Goal: Check status: Check status

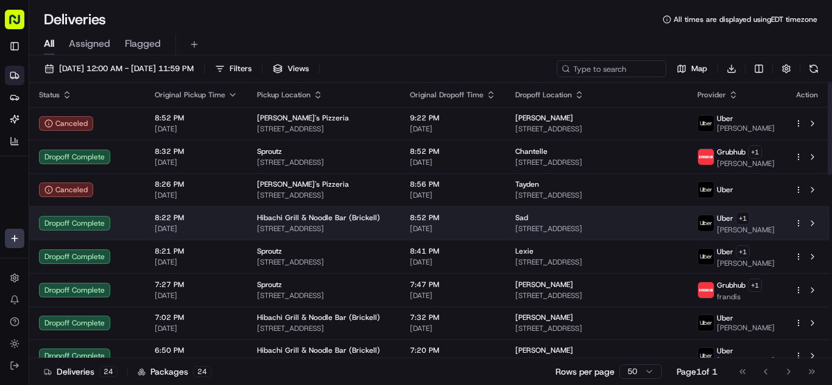
click at [359, 226] on span "[STREET_ADDRESS]" at bounding box center [323, 229] width 133 height 10
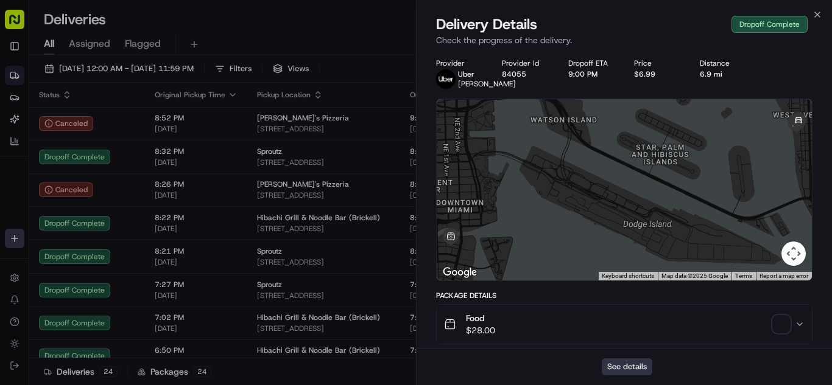
click at [632, 367] on button "See details" at bounding box center [627, 367] width 51 height 17
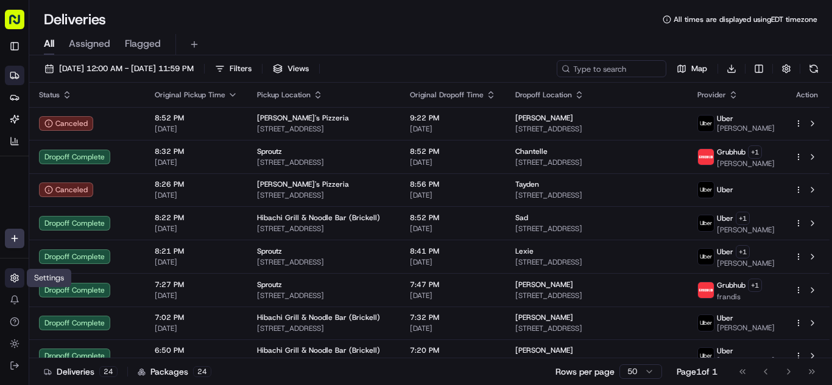
click at [15, 276] on icon at bounding box center [15, 278] width 10 height 10
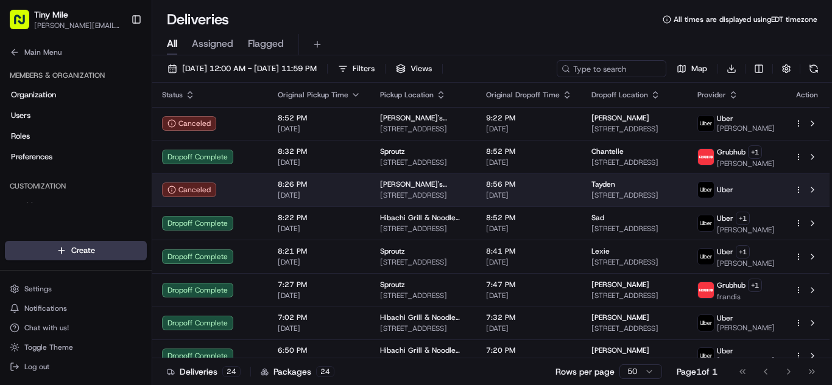
drag, startPoint x: 130, startPoint y: 22, endPoint x: 286, endPoint y: 198, distance: 235.5
click at [131, 22] on button "Toggle Sidebar" at bounding box center [136, 19] width 21 height 21
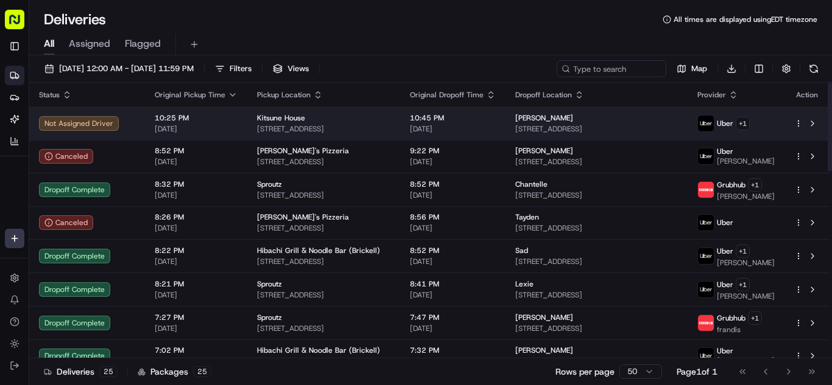
click at [202, 121] on span "10:25 PM" at bounding box center [196, 118] width 83 height 10
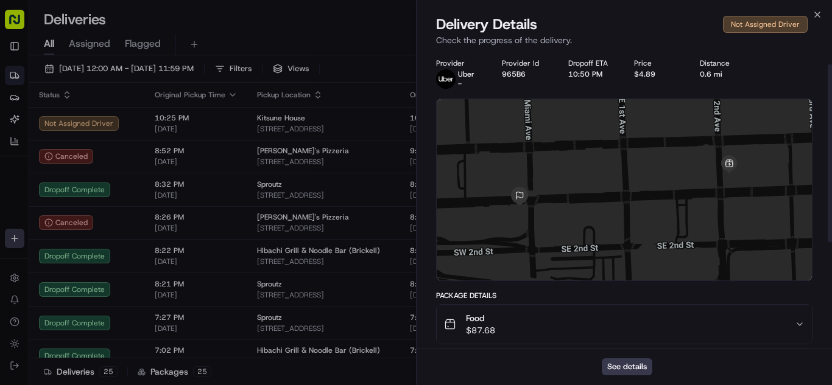
scroll to position [198, 0]
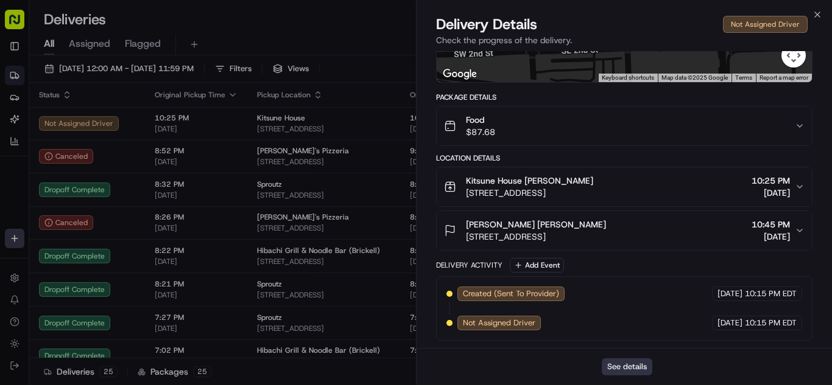
click at [619, 363] on button "See details" at bounding box center [627, 367] width 51 height 17
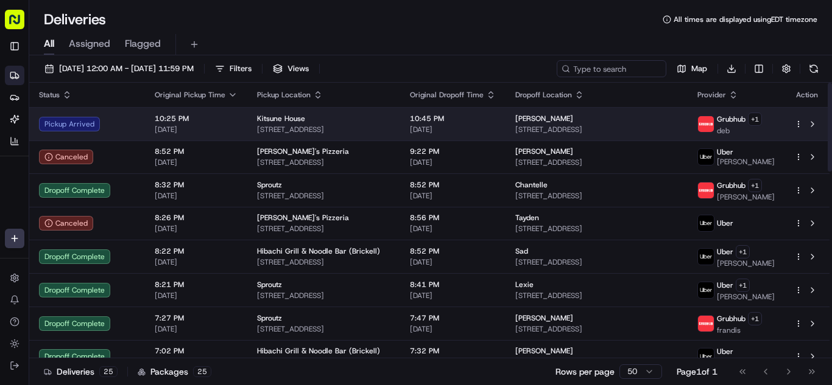
click at [223, 127] on span "[DATE]" at bounding box center [196, 130] width 83 height 10
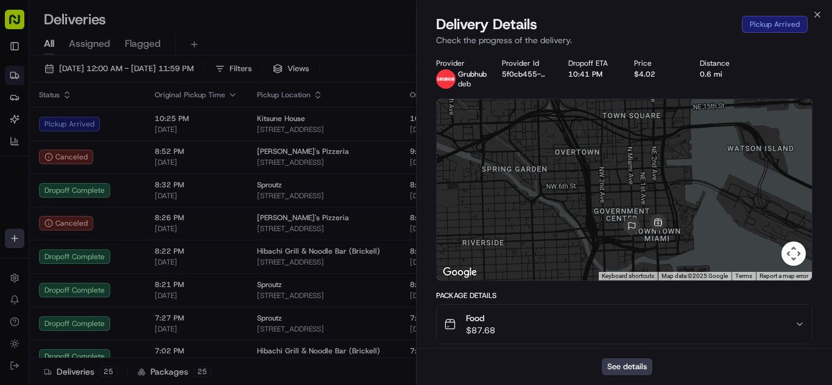
drag, startPoint x: 611, startPoint y: 244, endPoint x: 608, endPoint y: 150, distance: 93.8
click at [612, 143] on div at bounding box center [624, 189] width 375 height 181
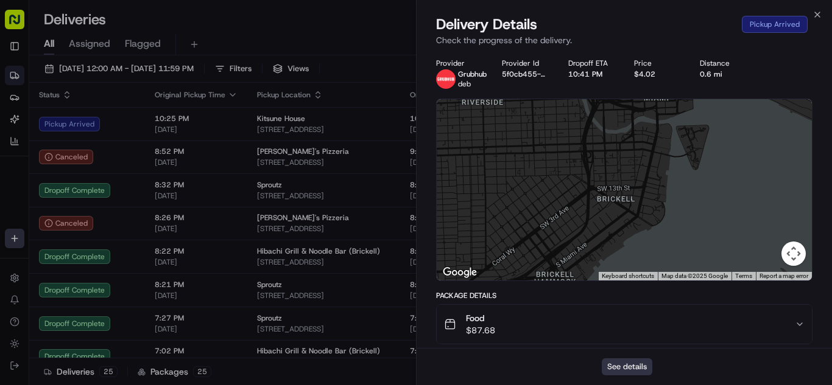
click at [625, 373] on button "See details" at bounding box center [627, 367] width 51 height 17
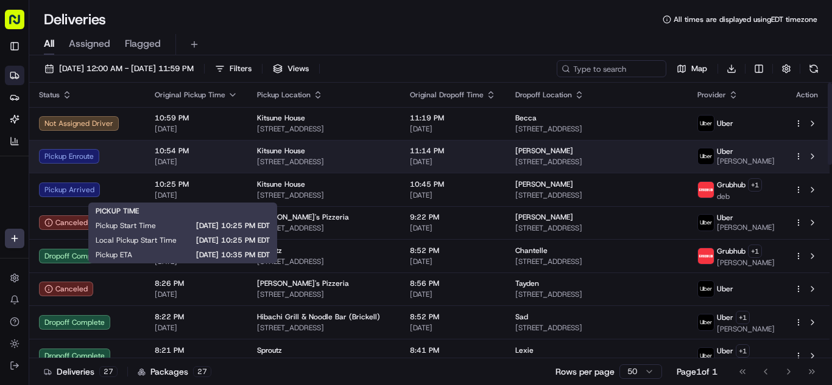
click at [207, 164] on span "[DATE]" at bounding box center [196, 162] width 83 height 10
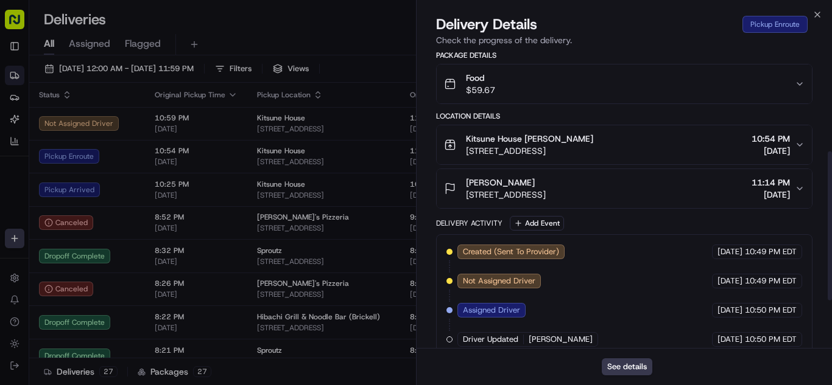
scroll to position [296, 0]
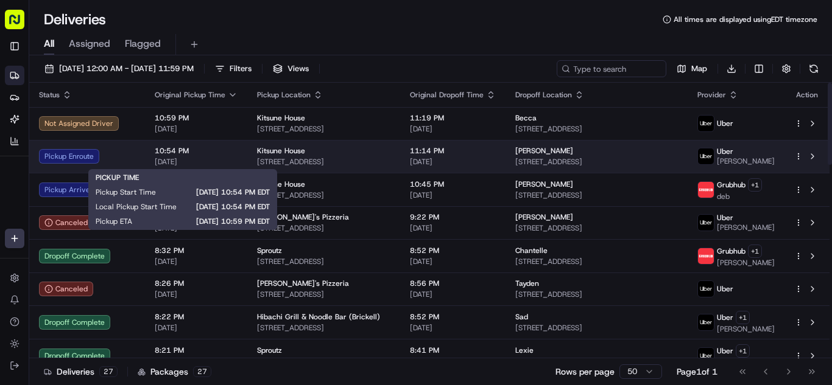
click at [230, 155] on span "10:54 PM" at bounding box center [196, 151] width 83 height 10
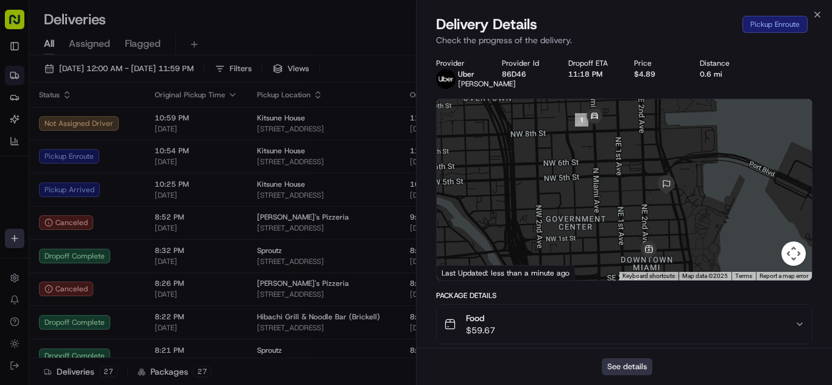
click at [629, 364] on button "See details" at bounding box center [627, 367] width 51 height 17
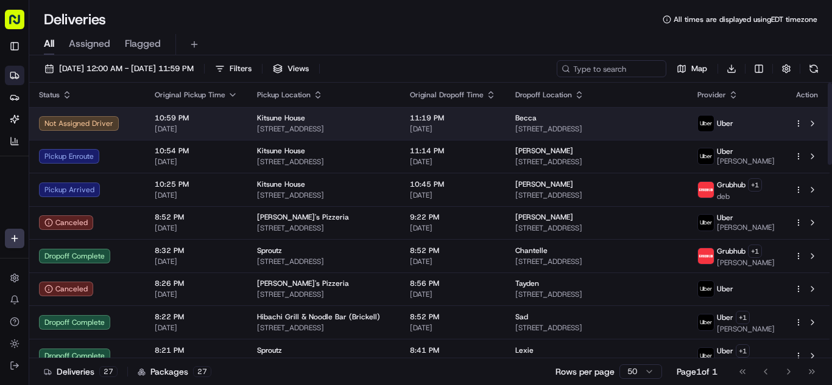
click at [225, 125] on span "[DATE]" at bounding box center [196, 129] width 83 height 10
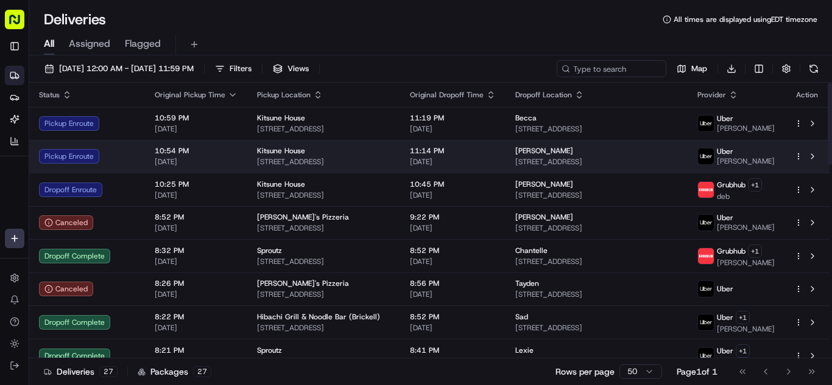
click at [121, 168] on td "Pickup Enroute" at bounding box center [87, 156] width 116 height 33
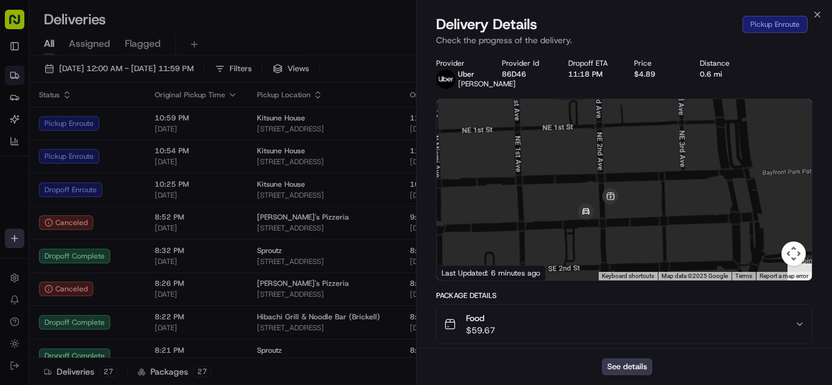
drag, startPoint x: 651, startPoint y: 250, endPoint x: 635, endPoint y: 170, distance: 81.3
click at [635, 170] on div at bounding box center [624, 189] width 375 height 181
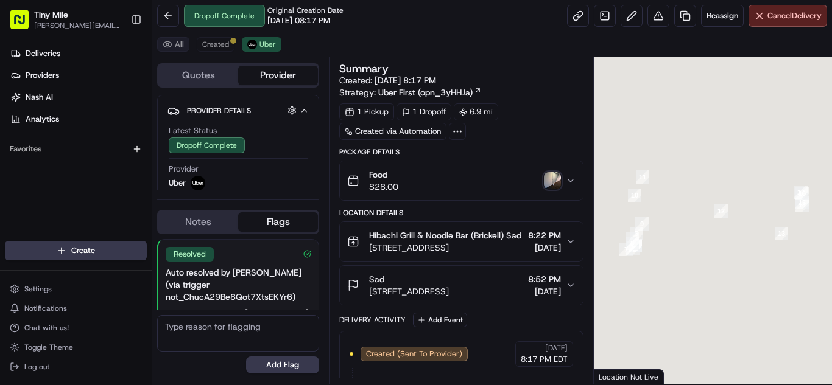
scroll to position [76, 0]
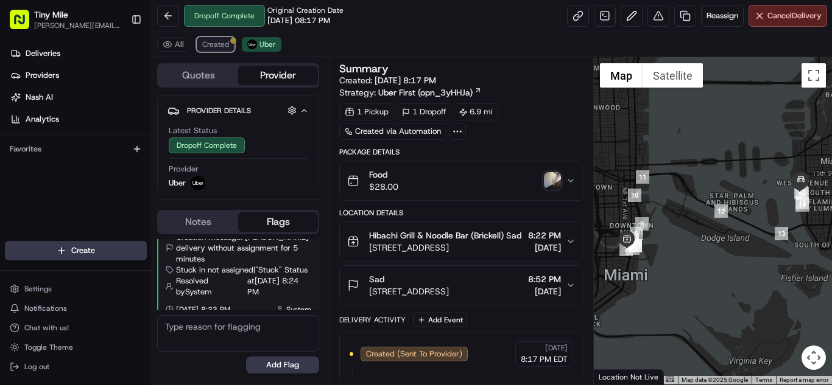
click at [225, 47] on span "Created" at bounding box center [215, 45] width 27 height 10
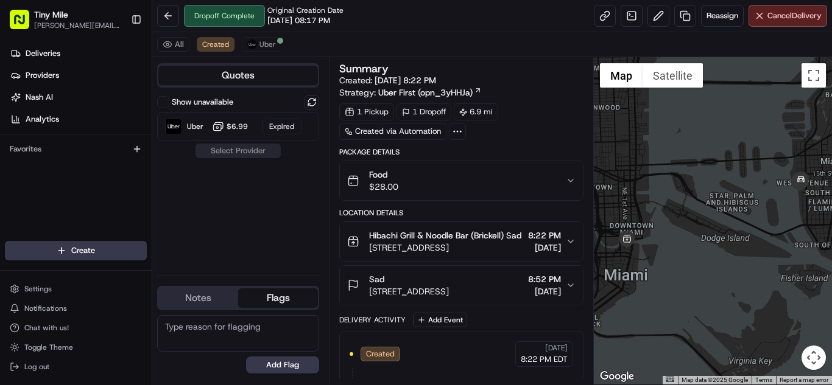
drag, startPoint x: 136, startPoint y: 24, endPoint x: 138, endPoint y: 41, distance: 17.8
click at [136, 24] on button "Toggle Sidebar" at bounding box center [136, 19] width 21 height 21
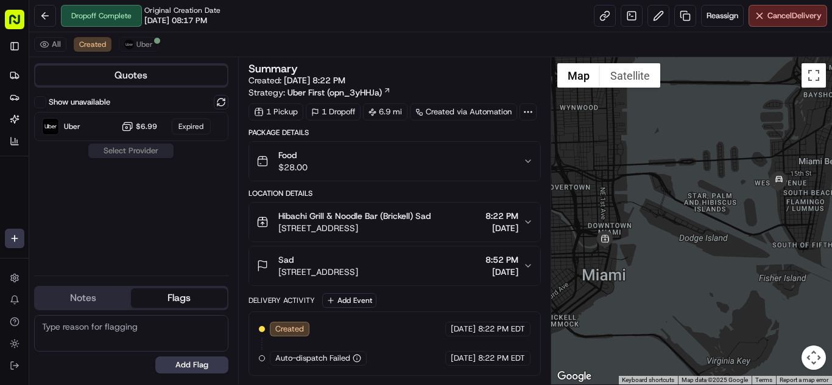
click at [42, 105] on button "Show unavailable" at bounding box center [40, 102] width 12 height 12
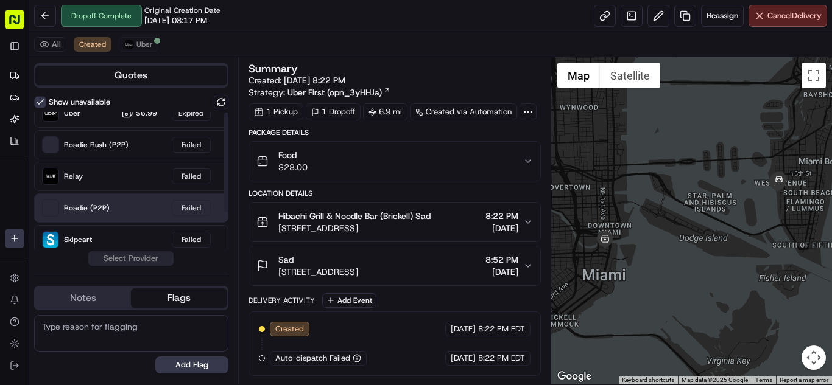
scroll to position [51, 0]
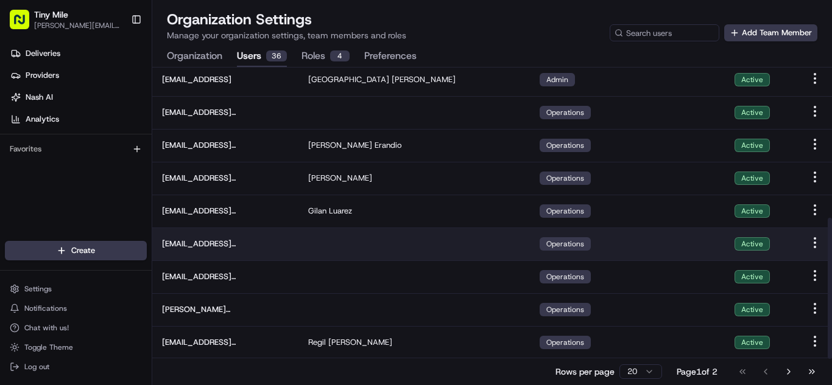
scroll to position [396, 0]
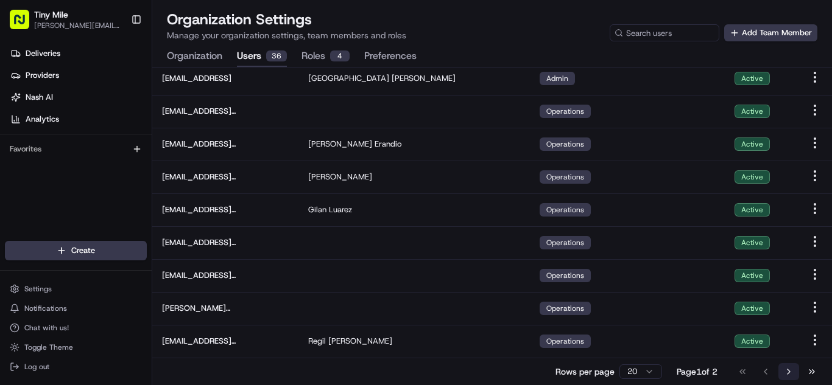
click at [789, 375] on button "Go to next page" at bounding box center [788, 371] width 21 height 17
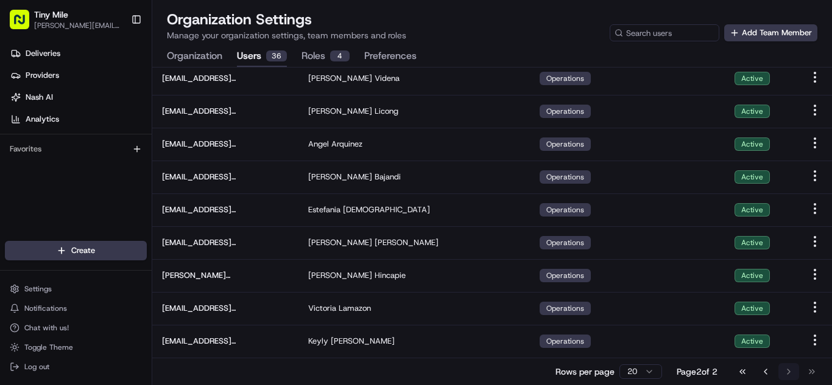
scroll to position [265, 0]
click at [769, 374] on button "Go to previous page" at bounding box center [765, 371] width 21 height 17
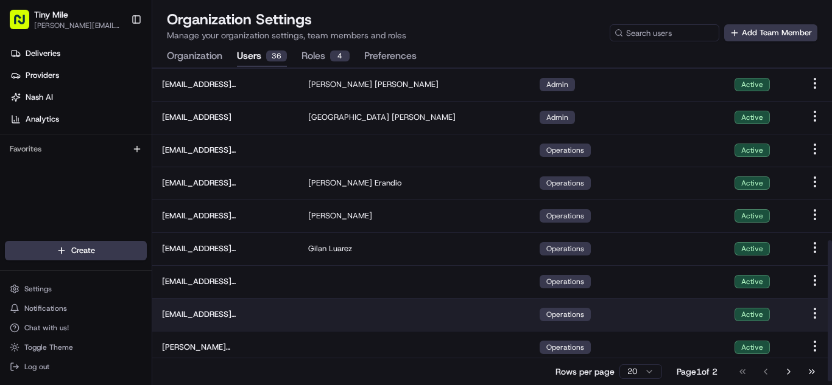
scroll to position [396, 0]
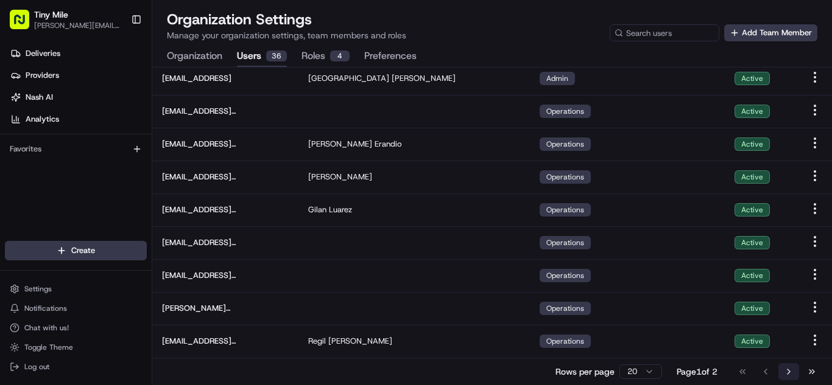
click at [784, 372] on button "Go to next page" at bounding box center [788, 371] width 21 height 17
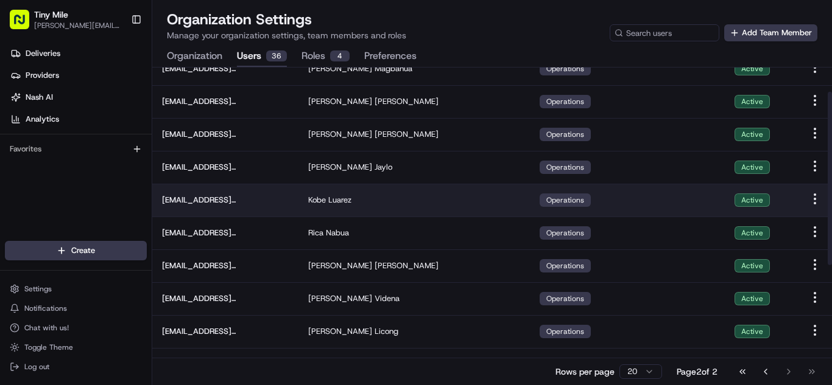
scroll to position [0, 0]
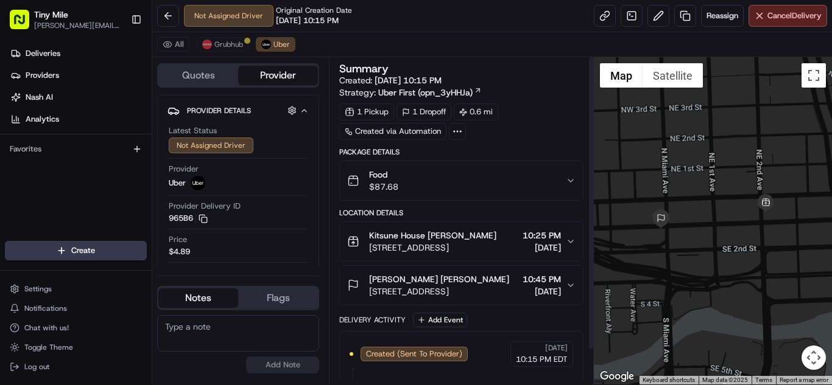
click at [486, 177] on div "Food $87.68" at bounding box center [456, 181] width 219 height 24
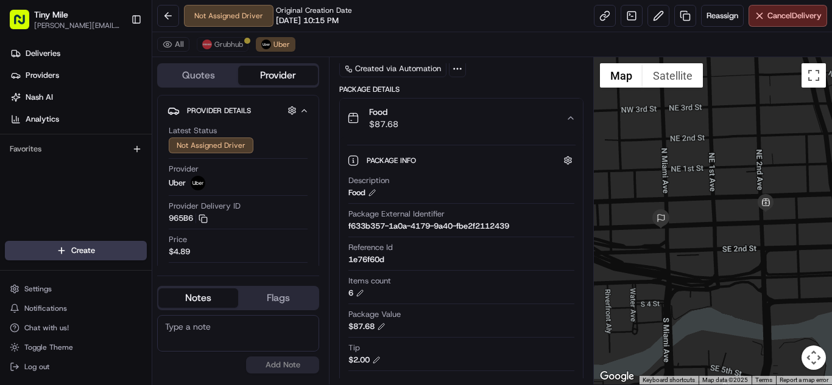
scroll to position [122, 0]
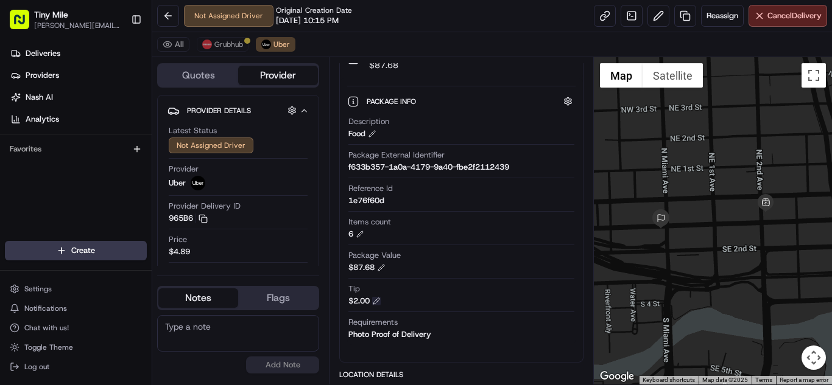
click at [374, 303] on button at bounding box center [376, 301] width 9 height 9
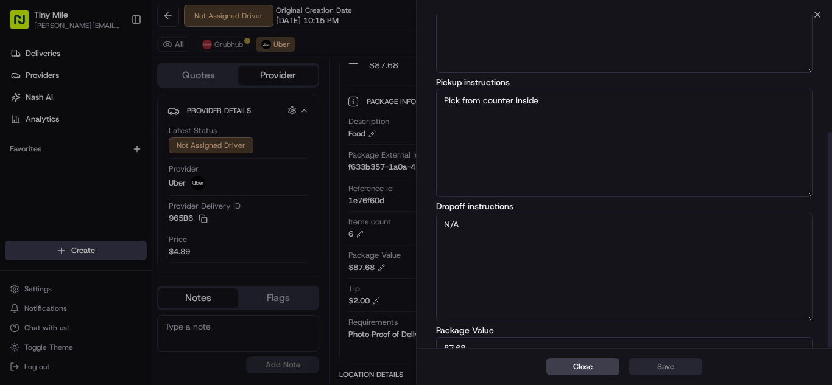
scroll to position [181, 0]
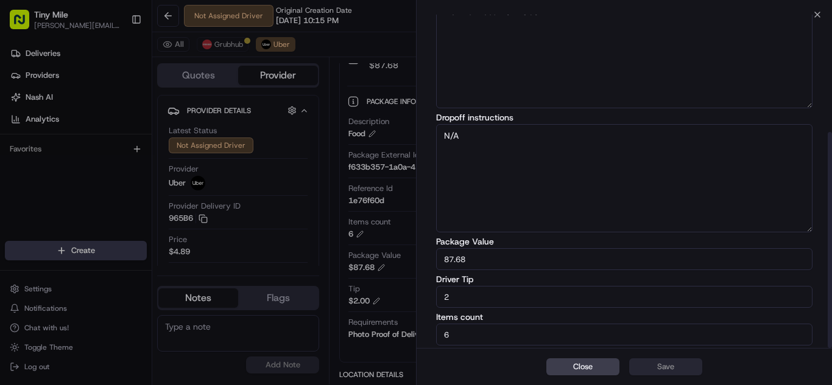
drag, startPoint x: 475, startPoint y: 295, endPoint x: 376, endPoint y: 294, distance: 98.6
click at [465, 295] on input "2" at bounding box center [624, 297] width 376 height 22
click at [376, 294] on body "Tiny Mile aaron.licong@gmail.com Toggle Sidebar Deliveries Providers Nash AI An…" at bounding box center [416, 192] width 832 height 385
drag, startPoint x: 474, startPoint y: 300, endPoint x: 394, endPoint y: 297, distance: 80.4
click at [395, 297] on body "Tiny Mile aaron.licong@gmail.com Toggle Sidebar Deliveries Providers Nash AI An…" at bounding box center [416, 192] width 832 height 385
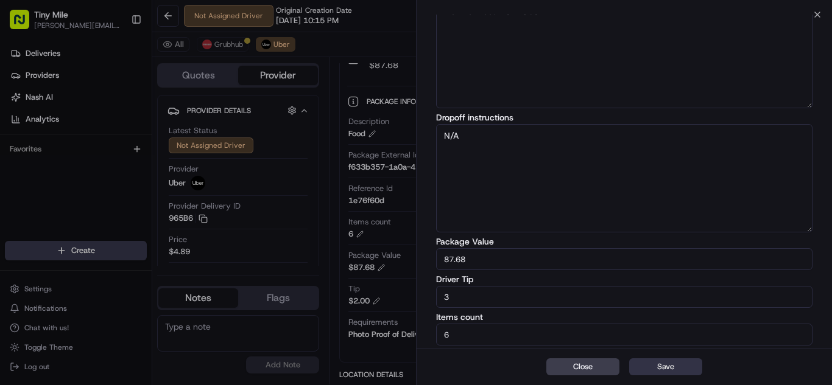
type input "3"
click at [680, 365] on button "Save" at bounding box center [665, 367] width 73 height 17
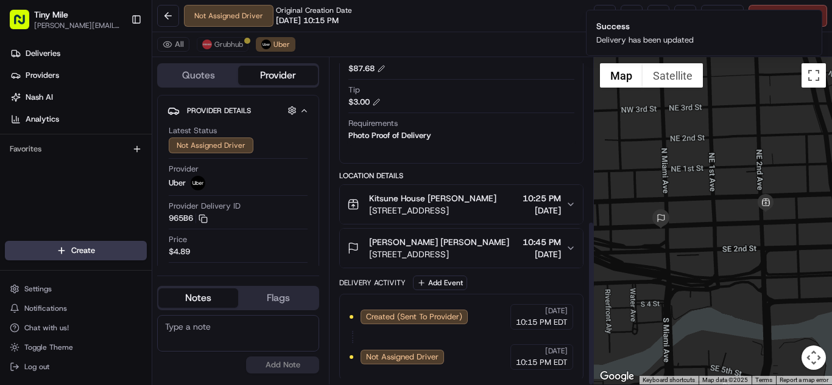
scroll to position [323, 0]
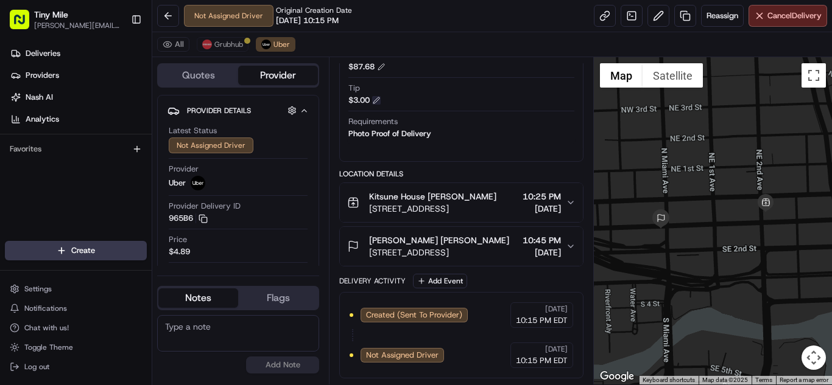
click at [381, 99] on button at bounding box center [376, 100] width 9 height 9
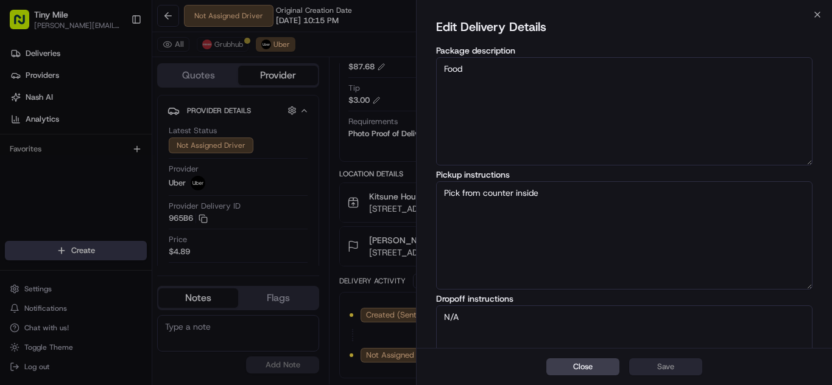
scroll to position [181, 0]
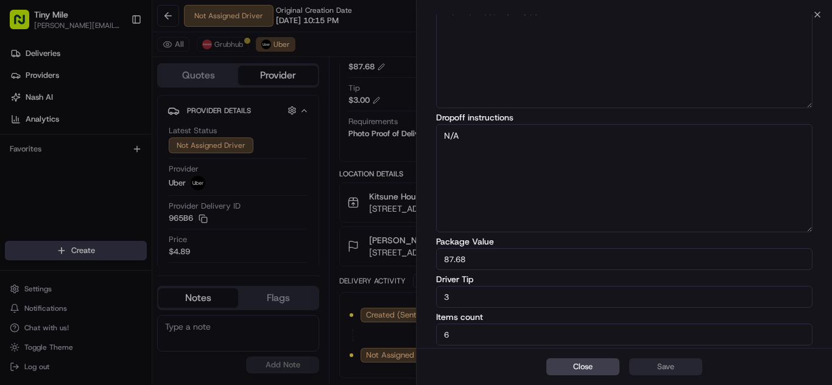
drag, startPoint x: 460, startPoint y: 300, endPoint x: 401, endPoint y: 300, distance: 59.7
click at [403, 300] on body "Tiny Mile aaron.licong@gmail.com Toggle Sidebar Deliveries Providers Nash AI An…" at bounding box center [416, 192] width 832 height 385
type input "4"
click at [670, 367] on button "Save" at bounding box center [665, 367] width 73 height 17
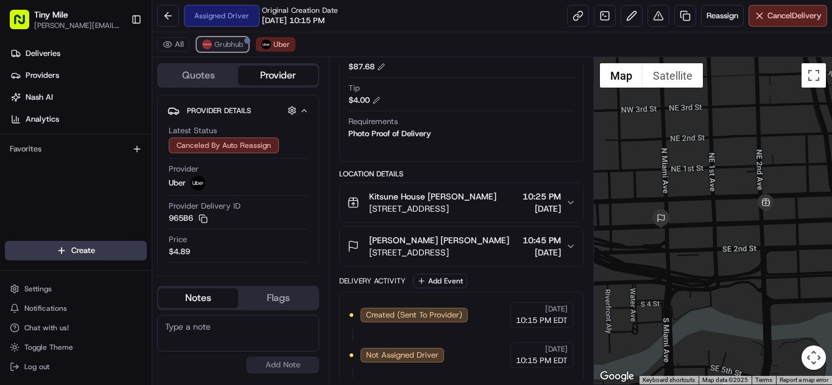
click at [233, 48] on span "Grubhub" at bounding box center [228, 45] width 29 height 10
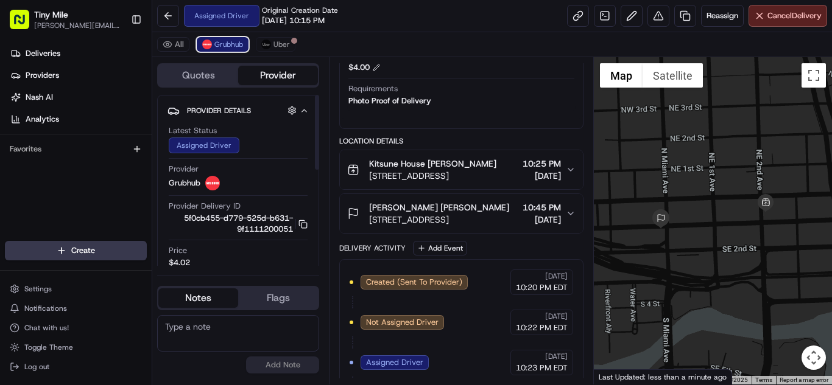
scroll to position [403, 0]
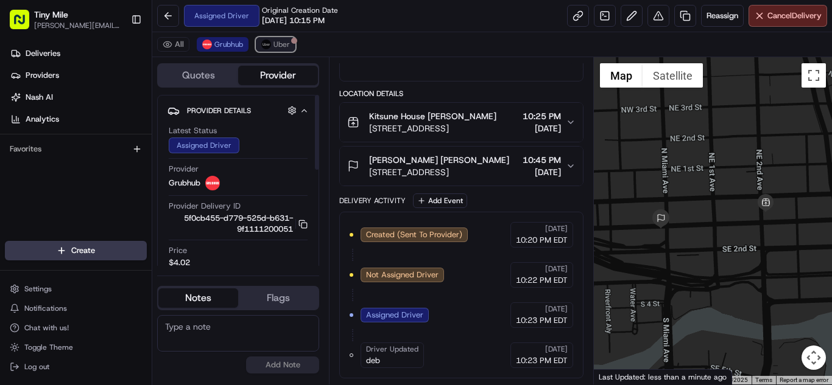
click at [280, 40] on span "Uber" at bounding box center [281, 45] width 16 height 10
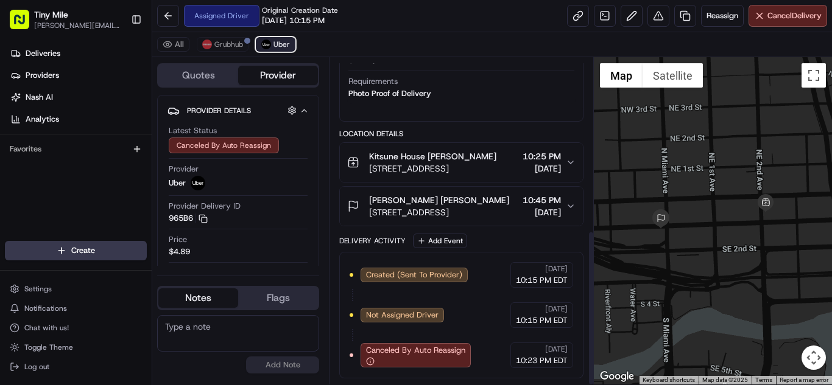
scroll to position [363, 0]
click at [236, 43] on span "Grubhub" at bounding box center [228, 45] width 29 height 10
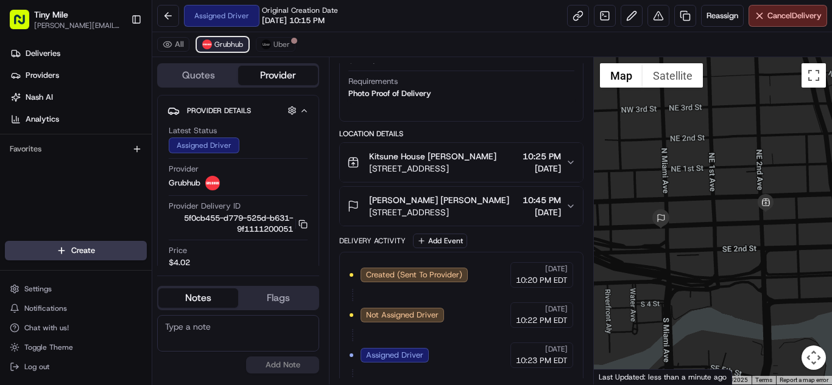
scroll to position [403, 0]
